Goal: Task Accomplishment & Management: Manage account settings

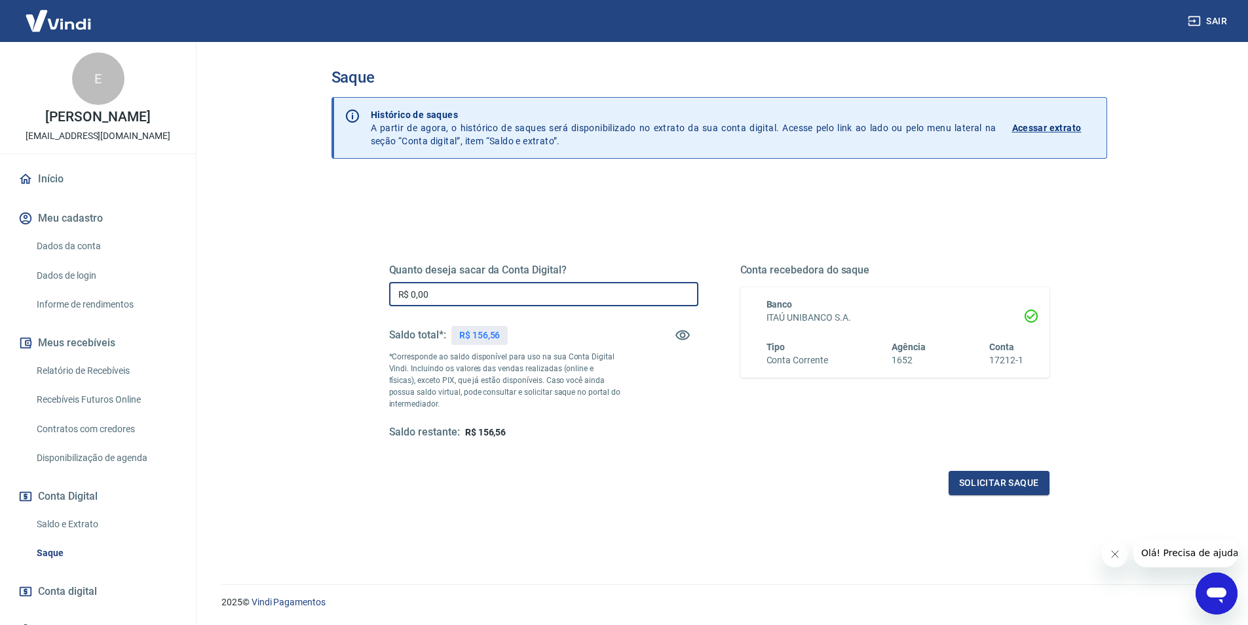
drag, startPoint x: 432, startPoint y: 296, endPoint x: 411, endPoint y: 291, distance: 21.5
click at [411, 291] on input "R$ 0,00" at bounding box center [543, 294] width 309 height 24
type input "R$ 156,56"
click at [1005, 484] on button "Solicitar saque" at bounding box center [999, 483] width 101 height 24
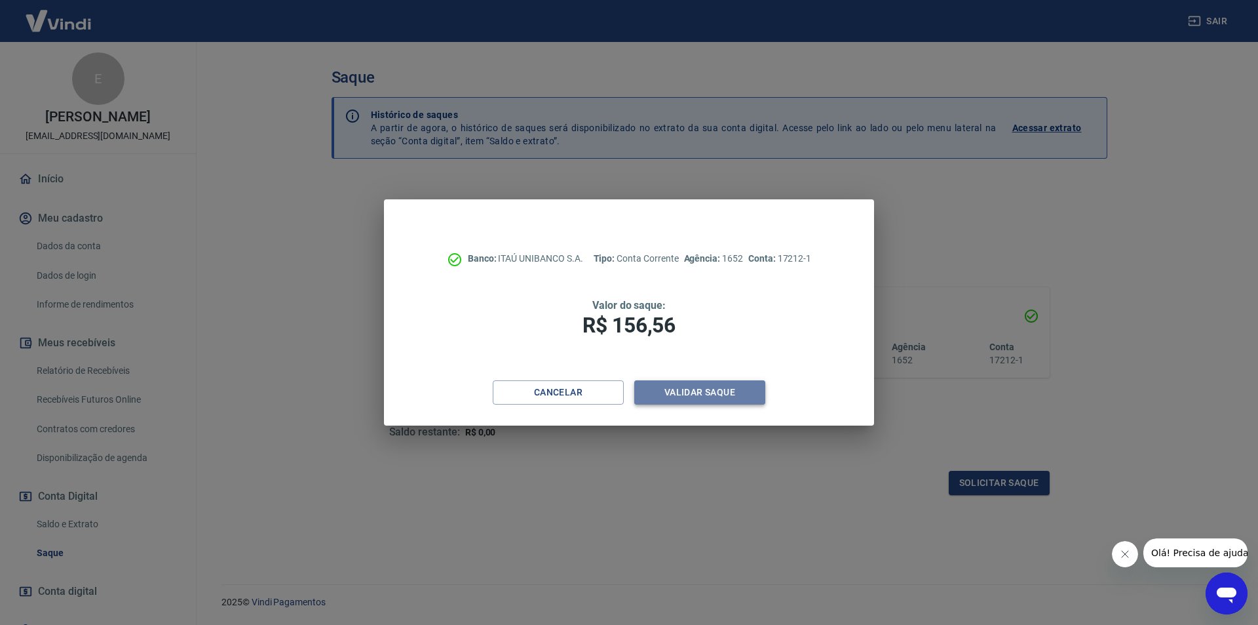
click at [689, 393] on button "Validar saque" at bounding box center [699, 392] width 131 height 24
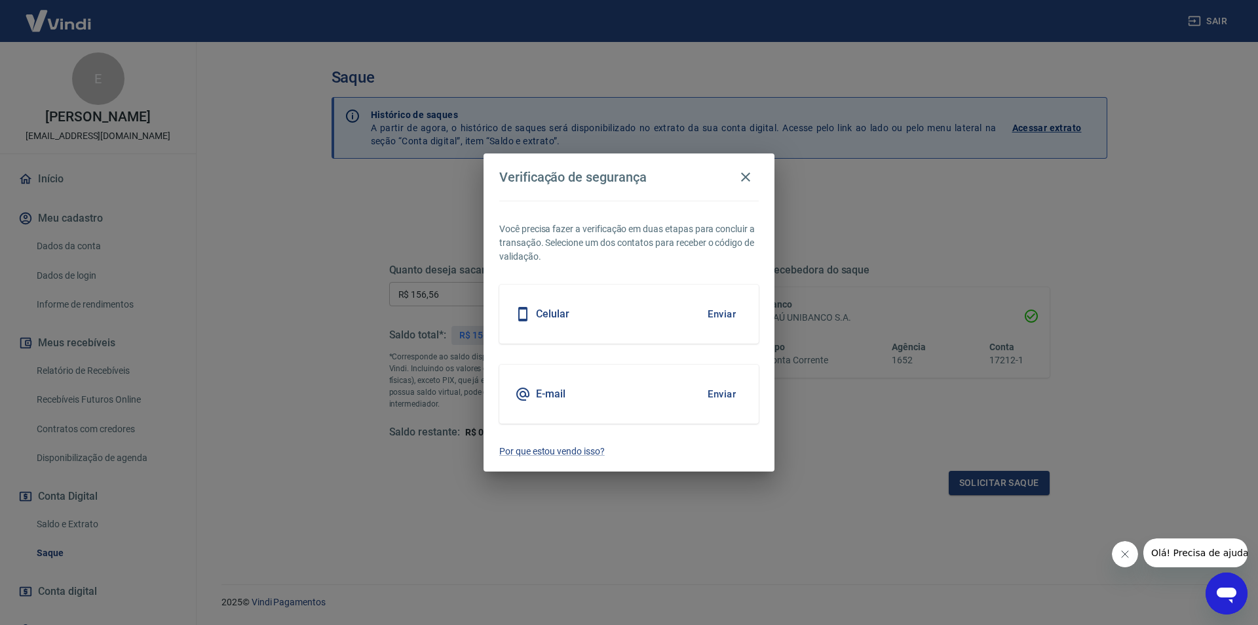
click at [715, 397] on button "Enviar" at bounding box center [722, 394] width 43 height 28
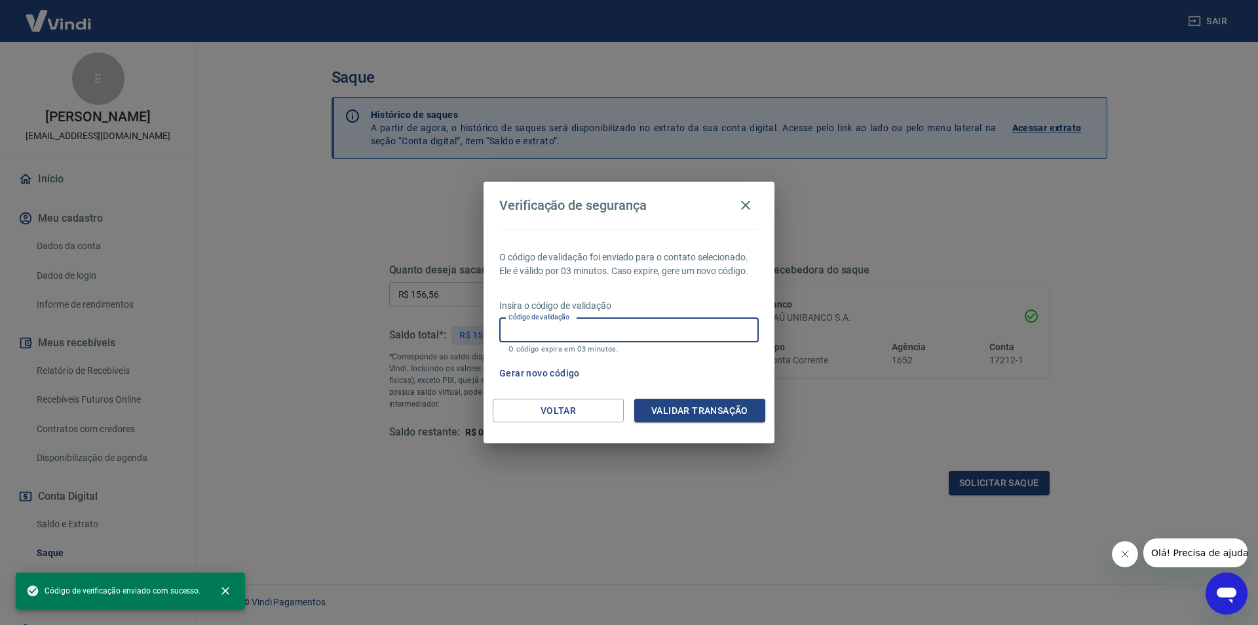
click at [542, 325] on div "Código de validação Código de validação O código expira em 03 minutos." at bounding box center [629, 335] width 260 height 35
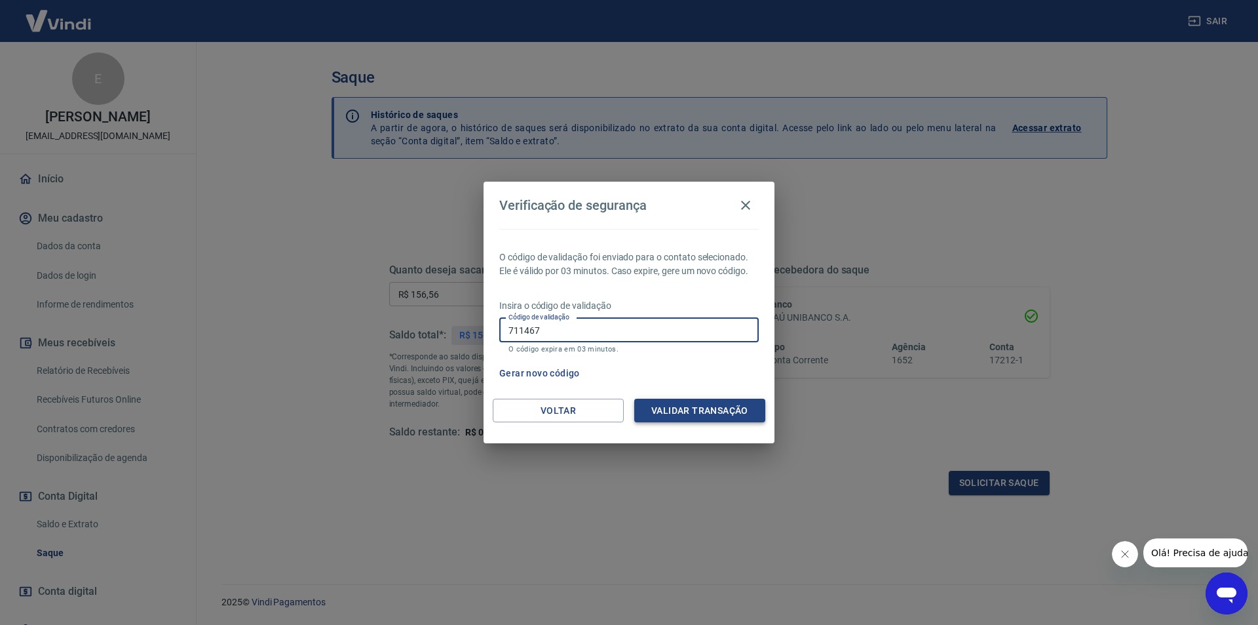
type input "711467"
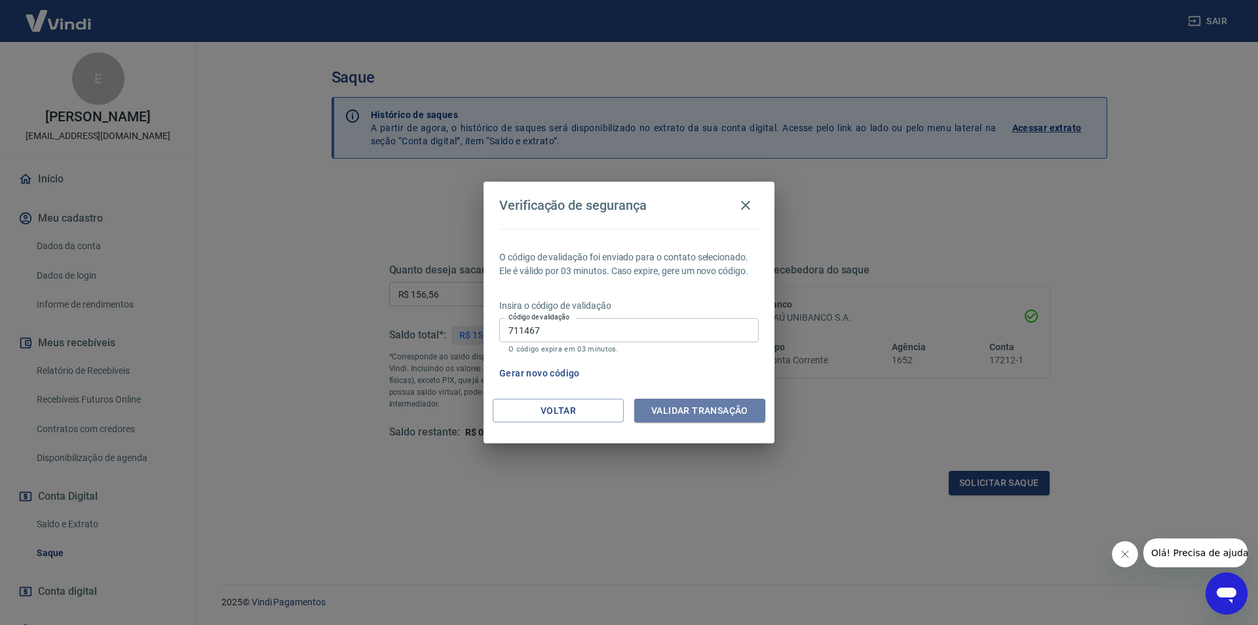
click at [678, 415] on button "Validar transação" at bounding box center [699, 410] width 131 height 24
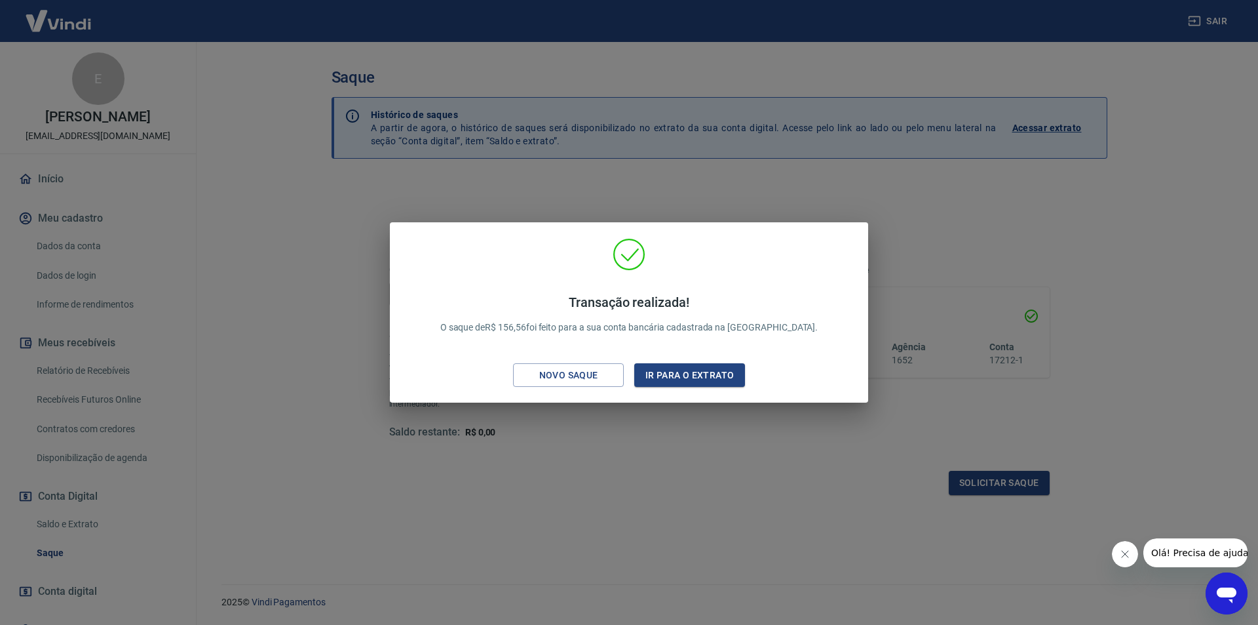
click at [777, 439] on div "Transação realizada! O saque de R$ 156,56 foi feito para a sua conta bancária c…" at bounding box center [629, 312] width 1258 height 625
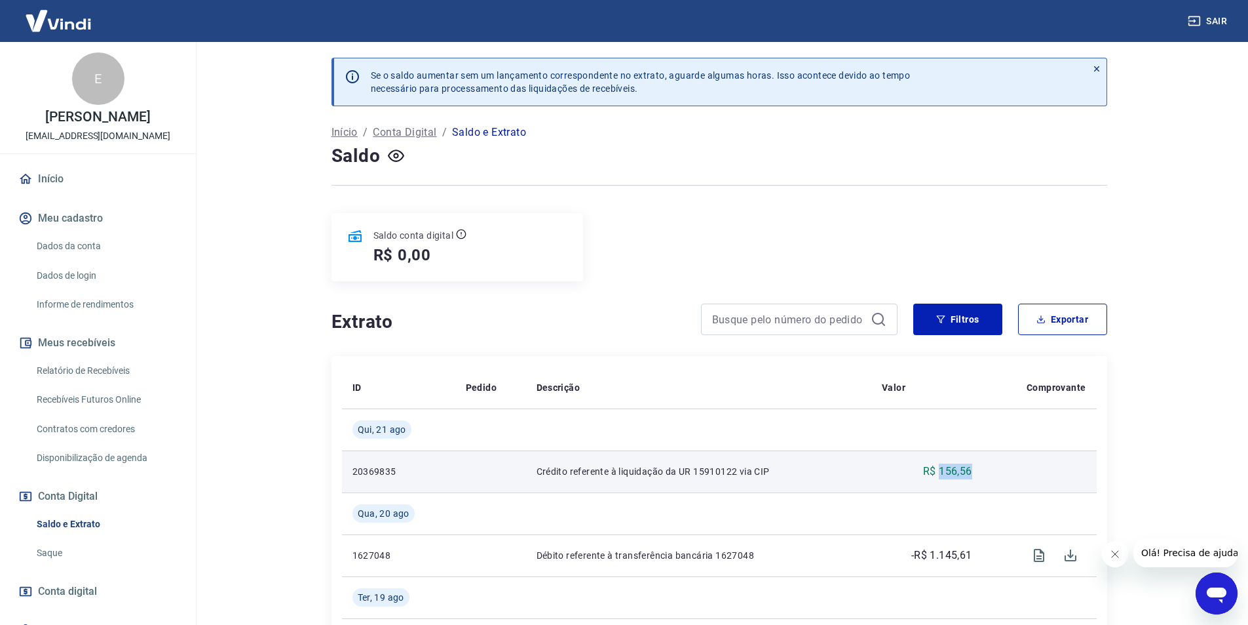
drag, startPoint x: 941, startPoint y: 473, endPoint x: 975, endPoint y: 471, distance: 33.5
click at [975, 471] on td "R$ 156,56" at bounding box center [927, 471] width 111 height 42
copy p "156,56"
